Goal: Obtain resource: Obtain resource

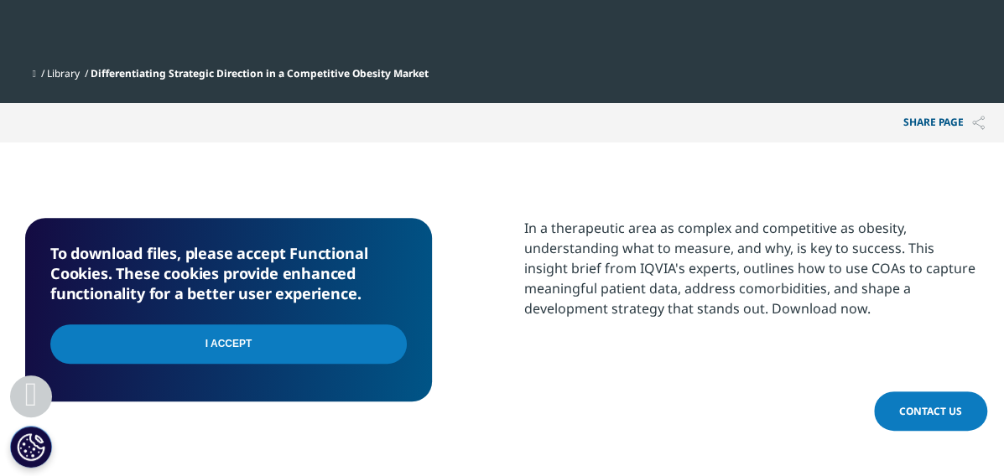
scroll to position [183, 953]
click at [259, 348] on input "I Accept" at bounding box center [228, 344] width 356 height 39
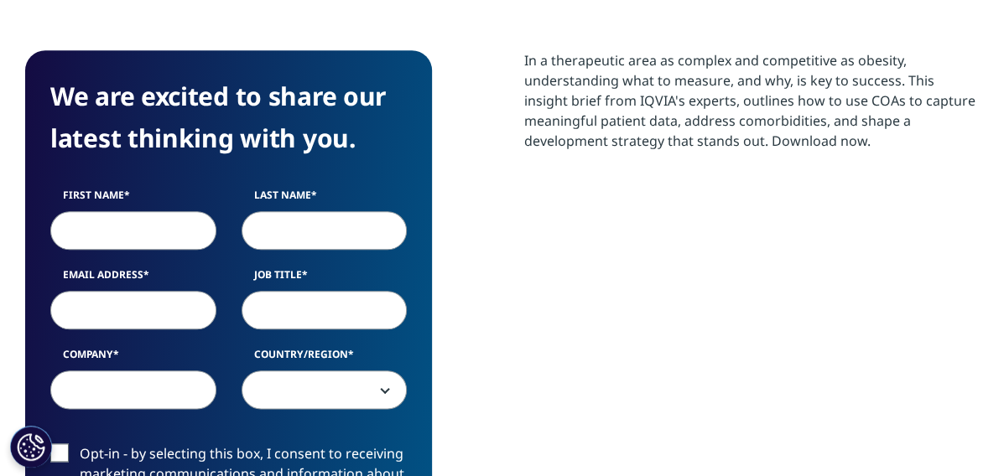
scroll to position [648, 953]
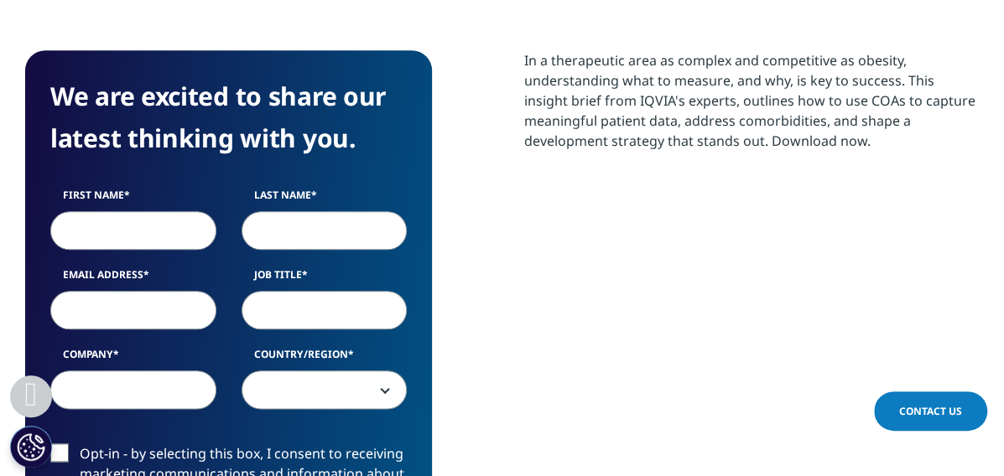
click at [97, 222] on input "First Name" at bounding box center [133, 230] width 166 height 39
type input "[PERSON_NAME]"
type input "mixa"
type input "[PERSON_NAME][EMAIL_ADDRESS][DOMAIN_NAME]"
type input "msl"
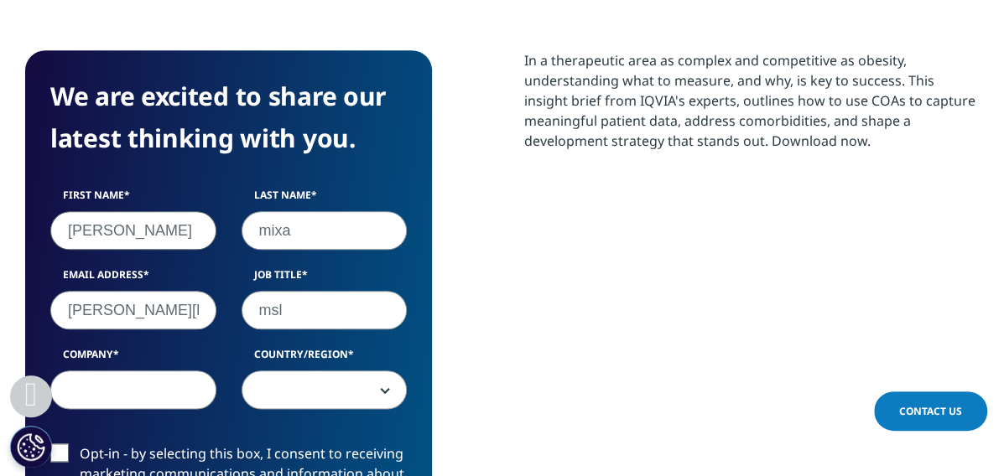
type input "vertex"
select select "Russia"
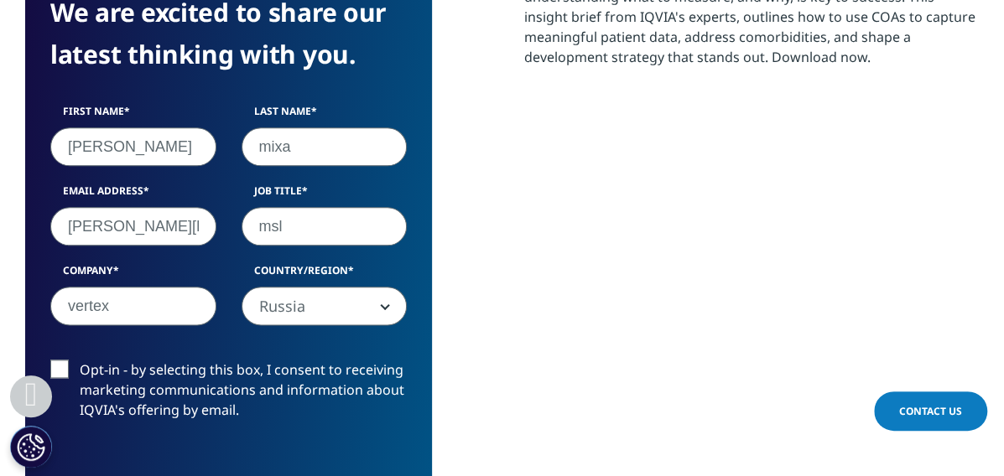
click at [66, 364] on label "Opt-in - by selecting this box, I consent to receiving marketing communications…" at bounding box center [228, 395] width 356 height 70
click at [80, 360] on input "Opt-in - by selecting this box, I consent to receiving marketing communications…" at bounding box center [80, 360] width 0 height 0
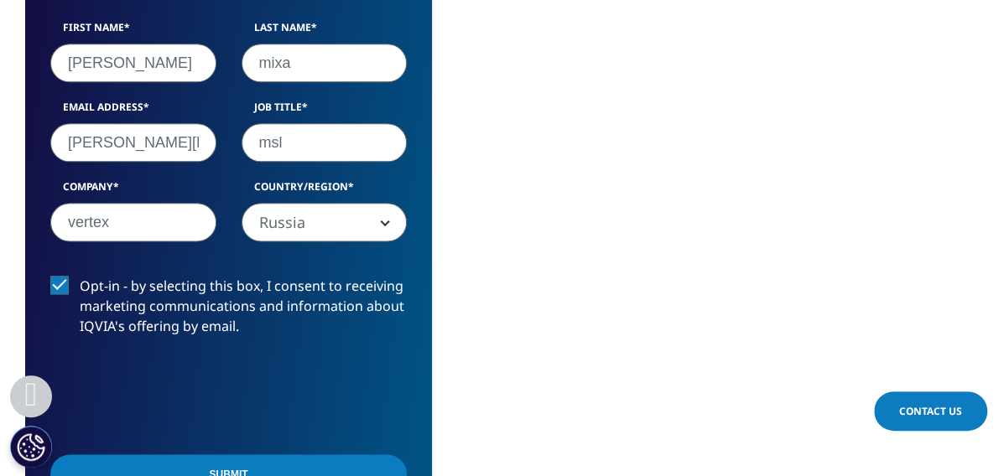
click at [263, 460] on input "Submit" at bounding box center [228, 473] width 356 height 39
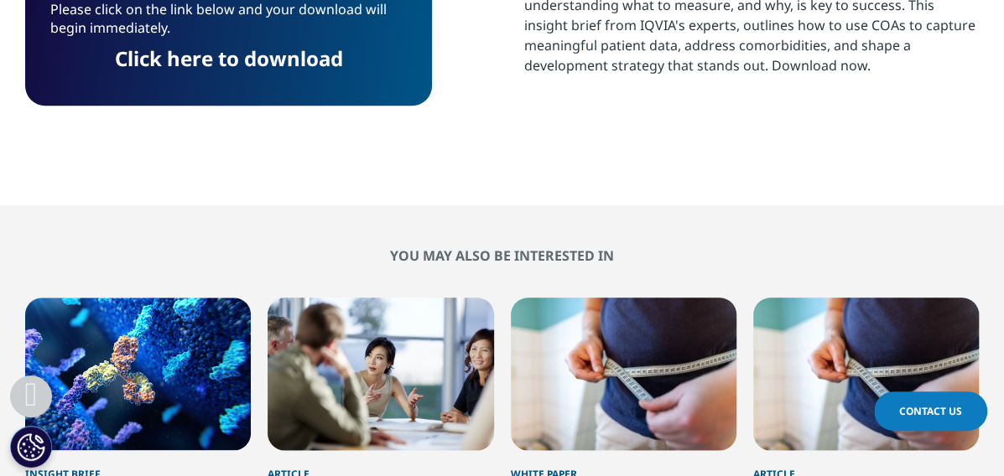
scroll to position [8, 8]
click at [312, 60] on link "Click here to download" at bounding box center [229, 58] width 228 height 28
